Goal: Navigation & Orientation: Find specific page/section

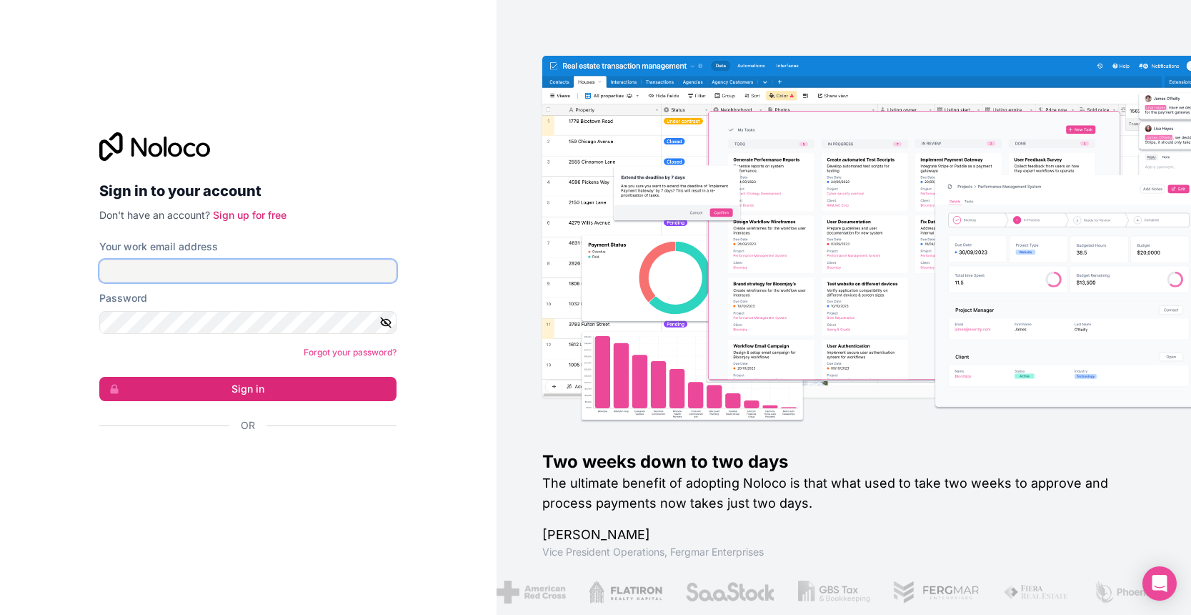
type input "**********"
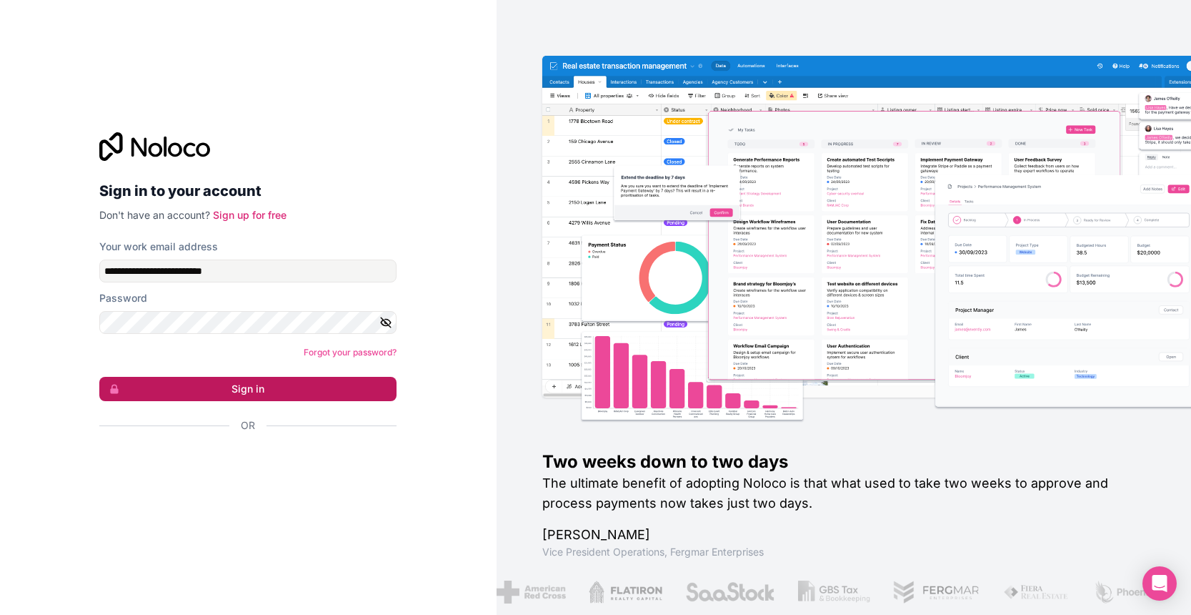
click at [266, 386] on button "Sign in" at bounding box center [247, 389] width 297 height 24
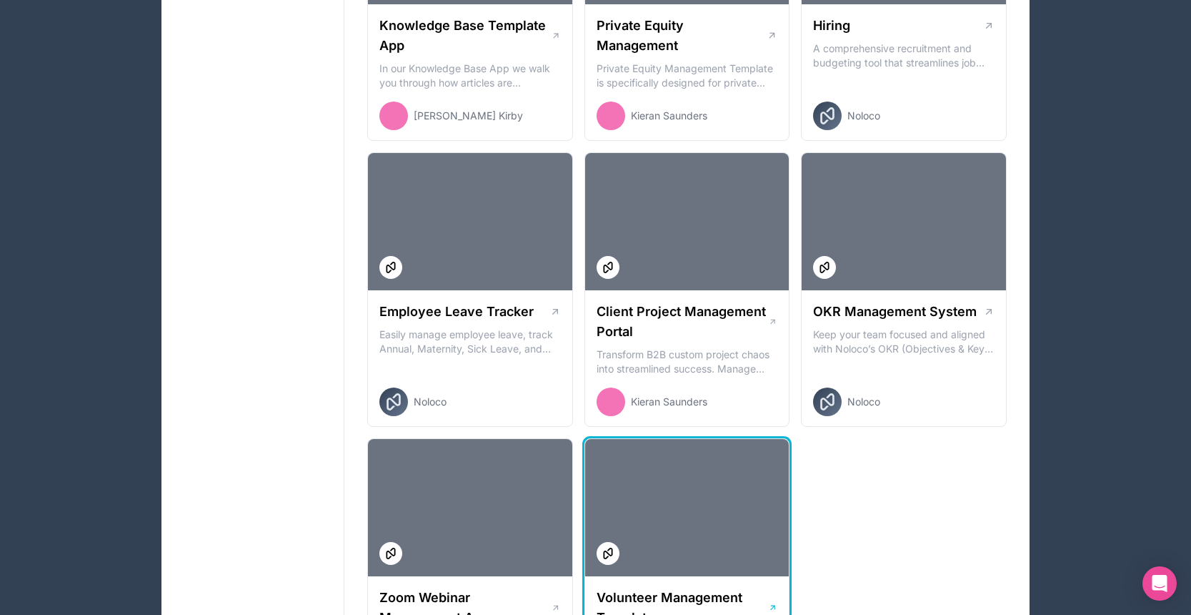
scroll to position [1785, 0]
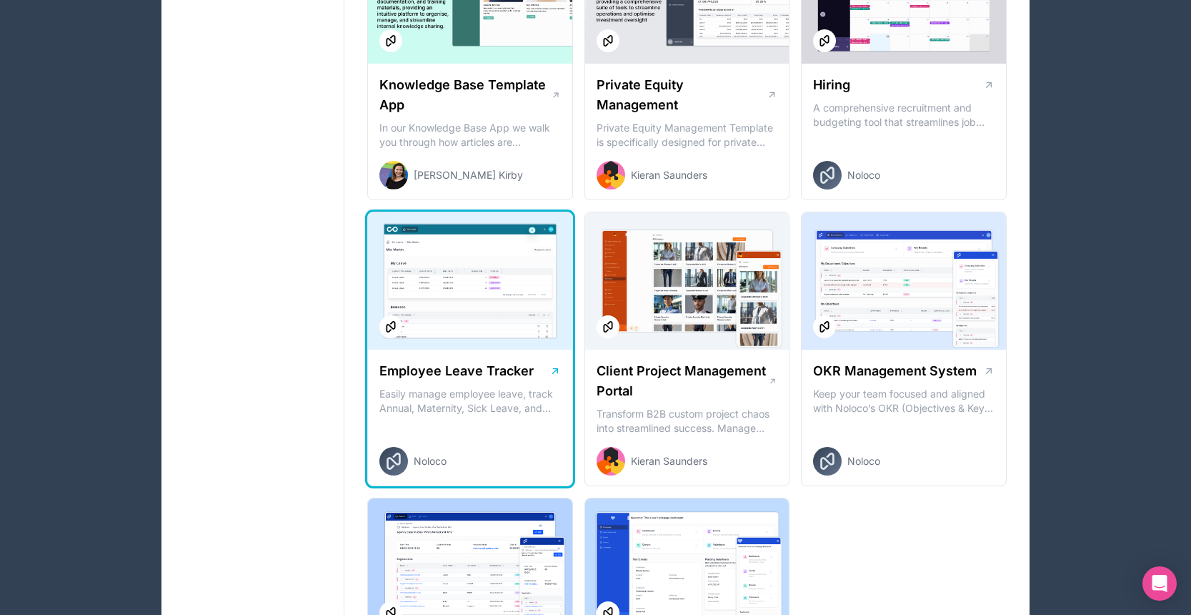
click at [472, 327] on div at bounding box center [470, 280] width 204 height 137
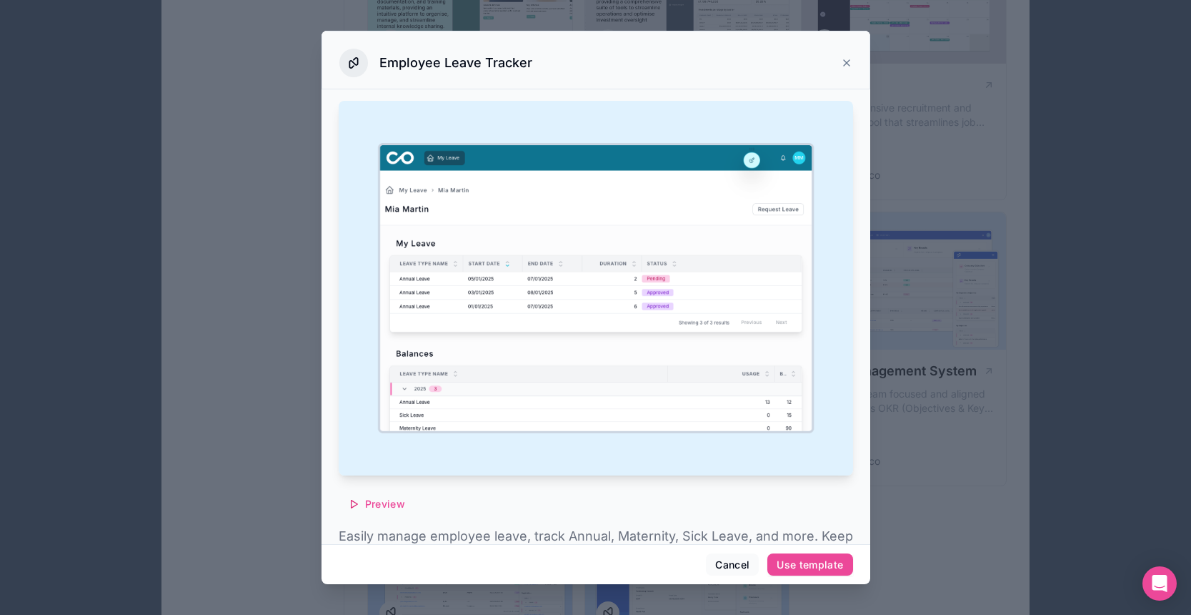
click at [847, 64] on icon at bounding box center [847, 63] width 6 height 6
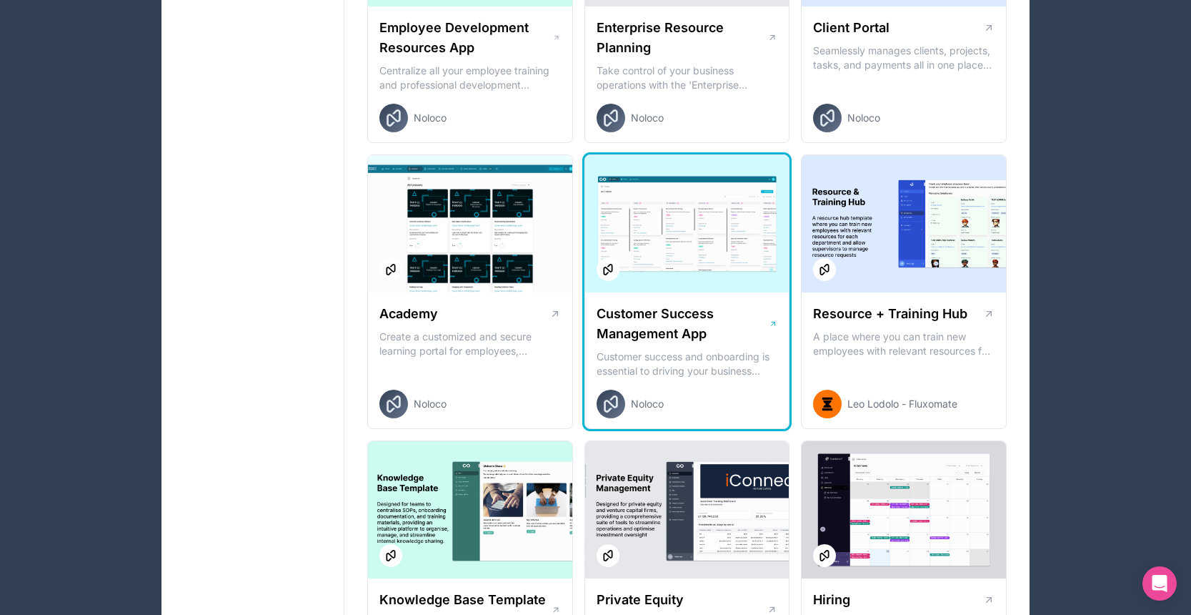
scroll to position [1269, 0]
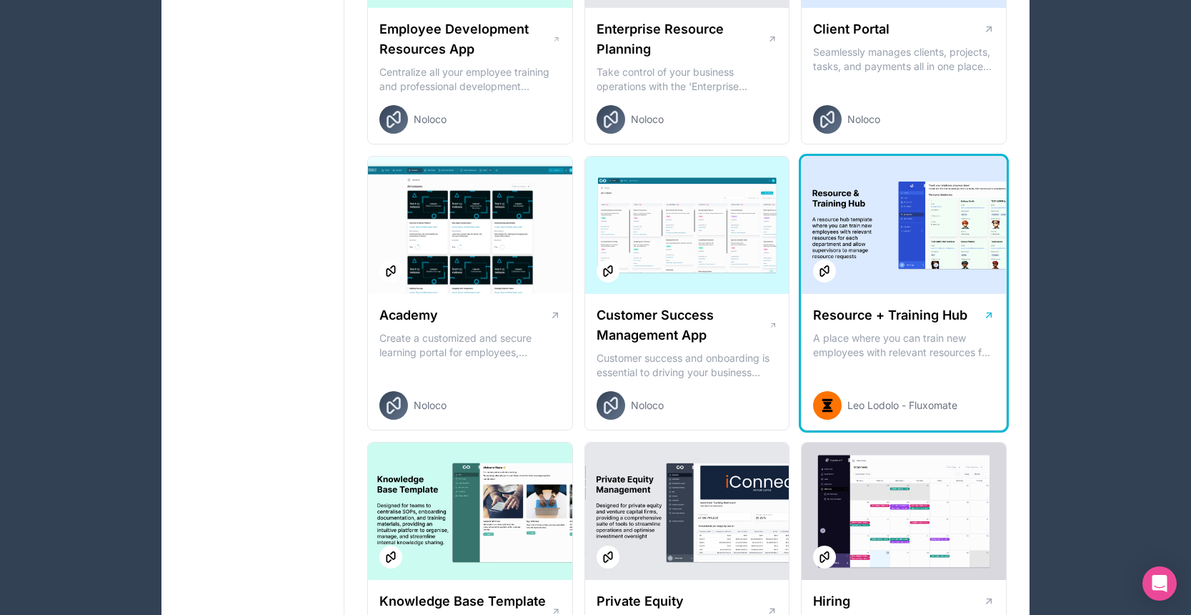
click at [889, 347] on p "A place where you can train new employees with relevant resources for each depa…" at bounding box center [904, 345] width 182 height 29
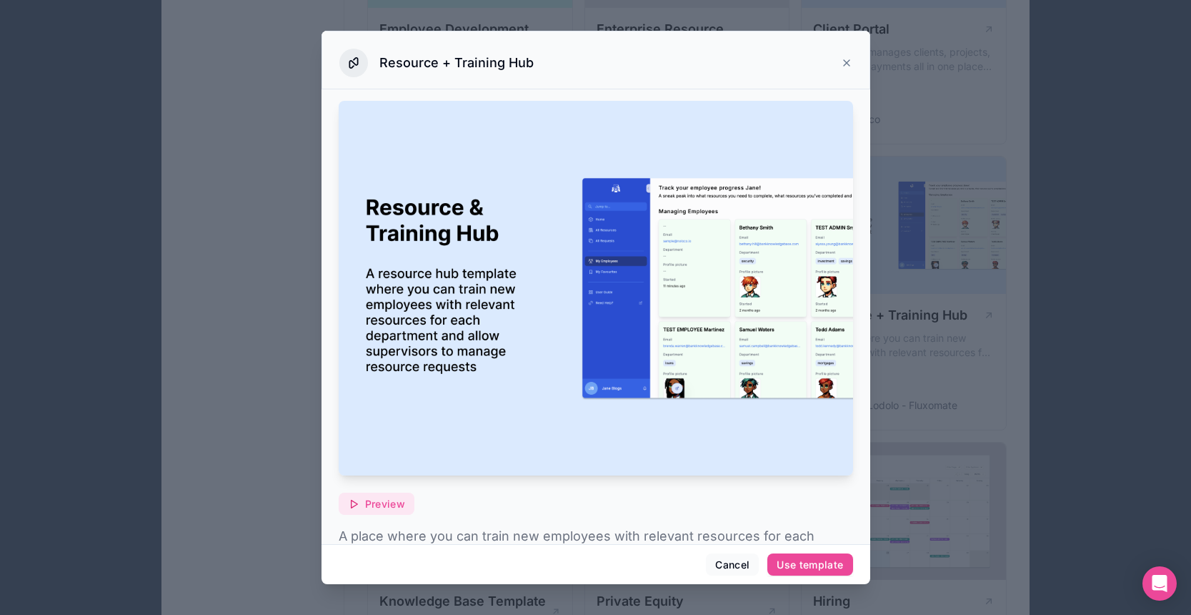
click at [377, 507] on span "Preview" at bounding box center [385, 503] width 40 height 13
click at [845, 63] on icon at bounding box center [846, 62] width 11 height 11
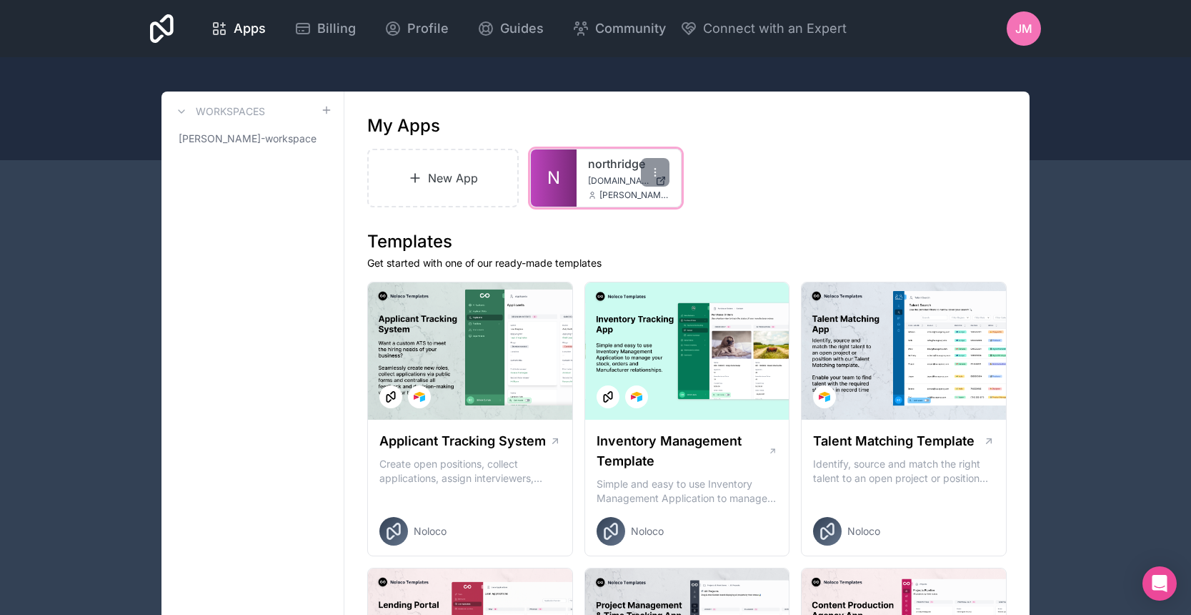
click at [596, 188] on div "northridge [DOMAIN_NAME] [DOMAIN_NAME][EMAIL_ADDRESS][DOMAIN_NAME]" at bounding box center [629, 177] width 104 height 57
click at [661, 172] on div at bounding box center [655, 172] width 29 height 29
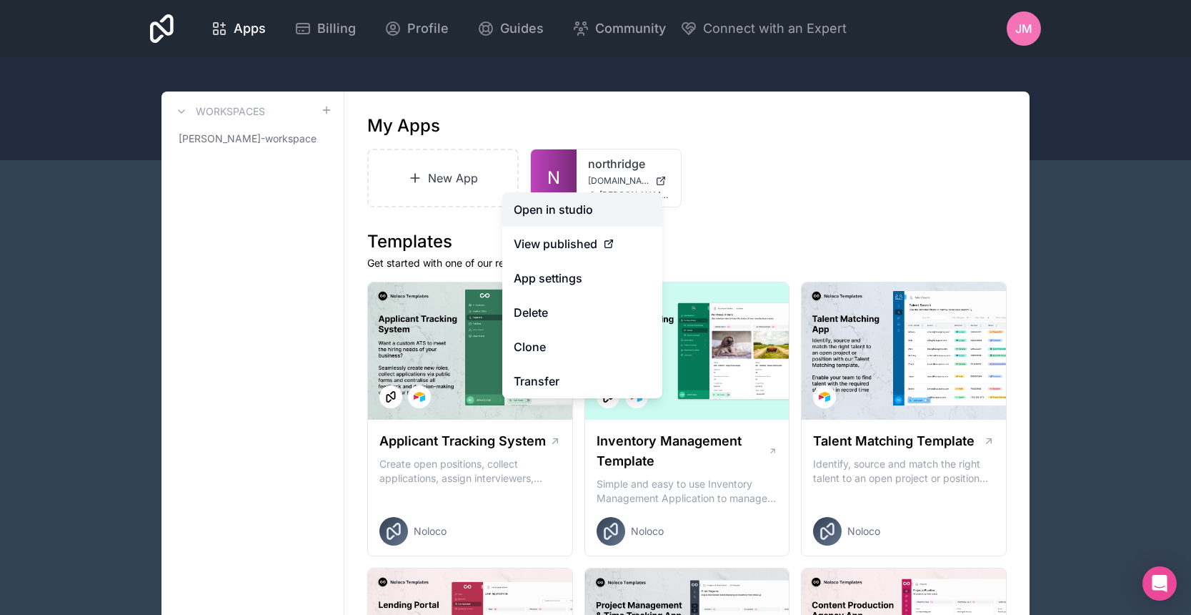
click at [592, 202] on link "Open in studio" at bounding box center [582, 209] width 160 height 34
